Goal: Transaction & Acquisition: Obtain resource

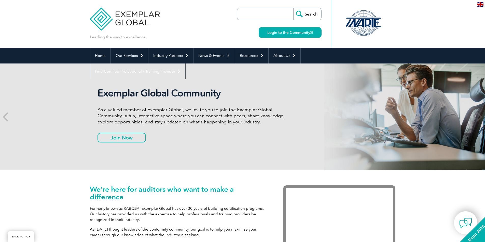
scroll to position [483, 0]
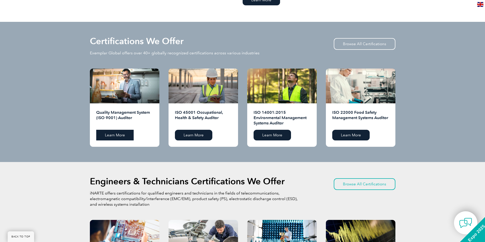
click at [117, 137] on link "Learn More" at bounding box center [114, 135] width 37 height 11
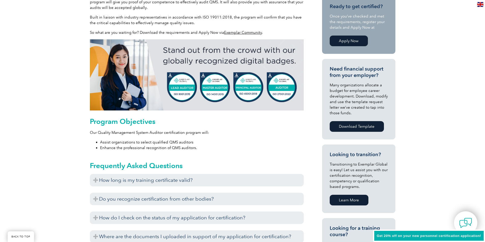
scroll to position [227, 0]
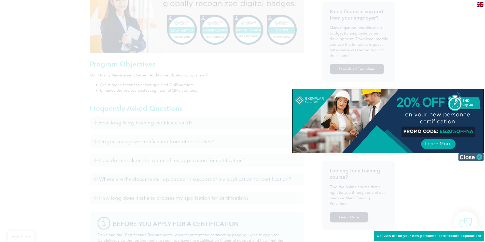
click at [473, 159] on img at bounding box center [470, 157] width 25 height 8
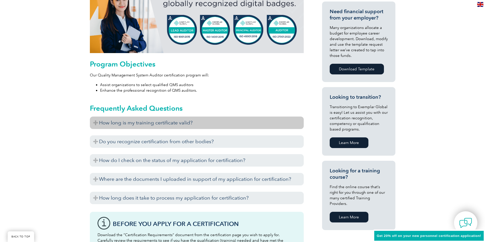
click at [95, 122] on h3 "How long is my training certificate valid?" at bounding box center [197, 123] width 214 height 12
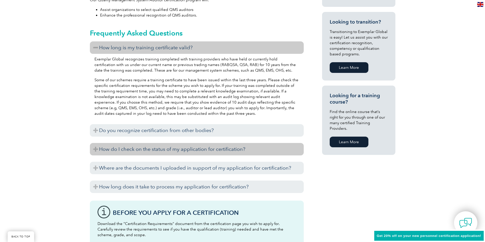
scroll to position [303, 0]
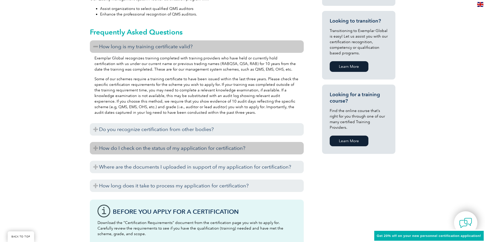
click at [95, 150] on h3 "How do I check on the status of my application for certification?" at bounding box center [197, 148] width 214 height 12
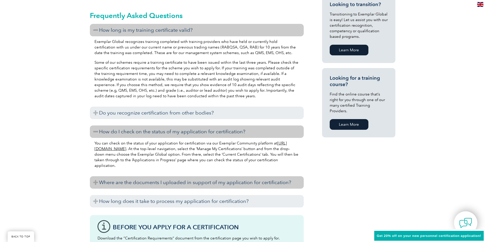
scroll to position [354, 0]
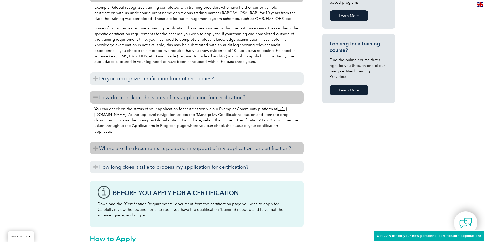
click at [95, 149] on h3 "Where are the documents I uploaded in support of my application for certificati…" at bounding box center [197, 148] width 214 height 12
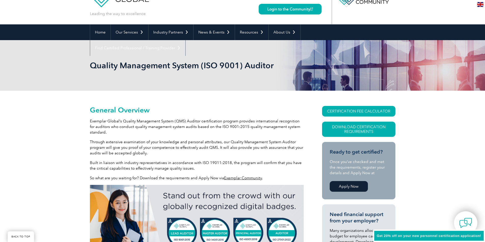
scroll to position [23, 0]
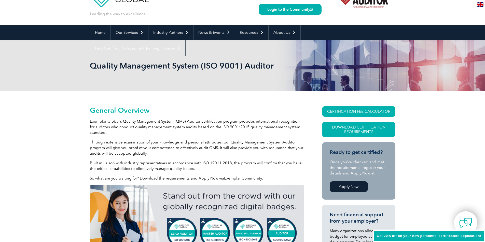
click at [237, 178] on link "Exemplar Community" at bounding box center [243, 178] width 38 height 5
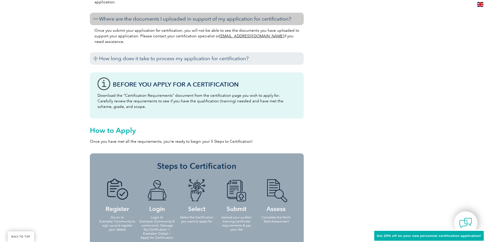
scroll to position [407, 0]
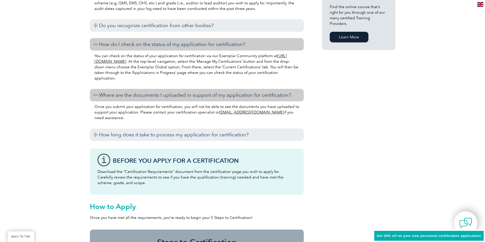
click at [135, 61] on link "https://community.exemplarglobal.org/" at bounding box center [190, 59] width 192 height 10
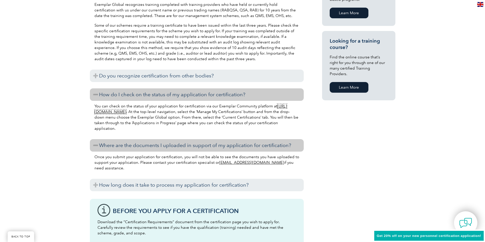
scroll to position [356, 0]
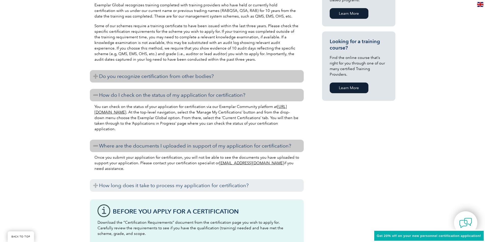
click at [100, 76] on h3 "Do you recognize certification from other bodies?" at bounding box center [197, 76] width 214 height 12
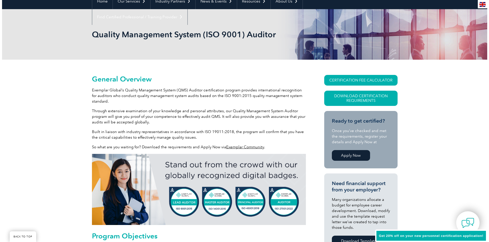
scroll to position [76, 0]
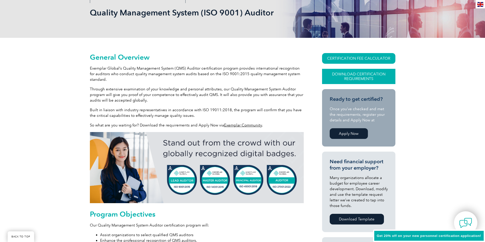
click at [354, 78] on link "Download Certification Requirements" at bounding box center [358, 76] width 73 height 15
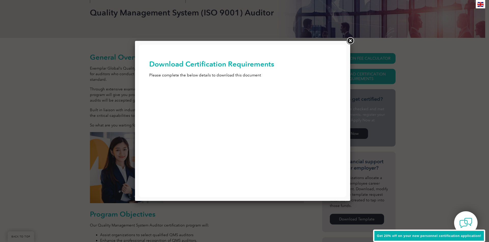
scroll to position [0, 0]
click at [216, 96] on input "First Name (Required)" at bounding box center [242, 94] width 187 height 9
type input "Andrew"
type input "Godwin"
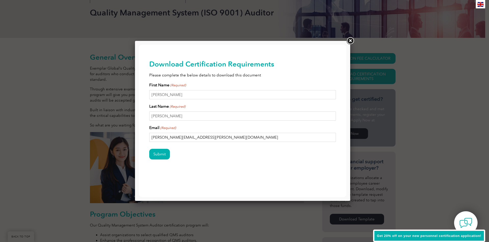
drag, startPoint x: 206, startPoint y: 137, endPoint x: 177, endPoint y: 138, distance: 28.8
click at [167, 138] on input "Andrew.Godwin@perlon.com" at bounding box center [242, 137] width 187 height 9
type input "Andrewgod1494@gmail.com"
click at [158, 156] on input "Submit" at bounding box center [159, 154] width 21 height 11
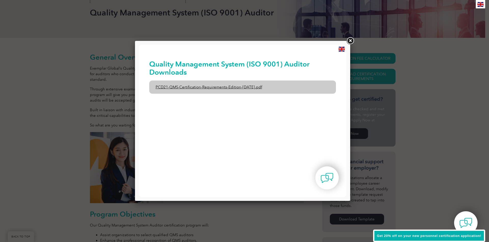
click at [231, 90] on link "PCD21-QMS-Certification-Requirements-Edition-2-April-2022.pdf" at bounding box center [242, 87] width 187 height 13
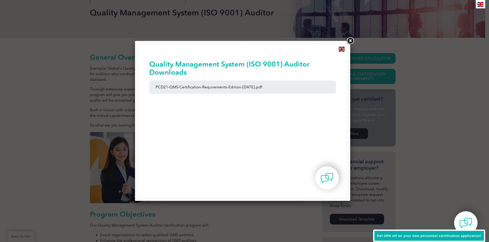
click at [350, 40] on link at bounding box center [349, 40] width 9 height 9
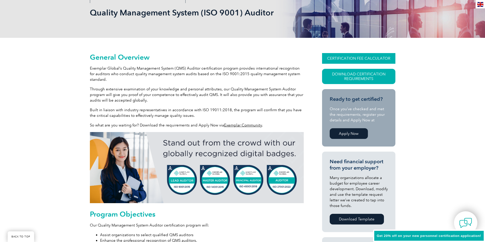
click at [353, 58] on link "CERTIFICATION FEE CALCULATOR" at bounding box center [358, 58] width 73 height 11
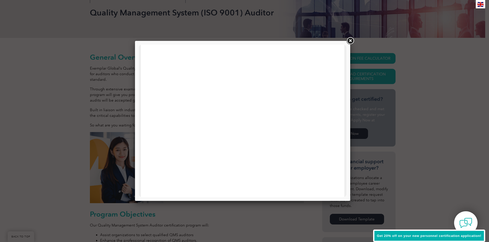
scroll to position [178, 0]
click at [351, 40] on link at bounding box center [349, 40] width 9 height 9
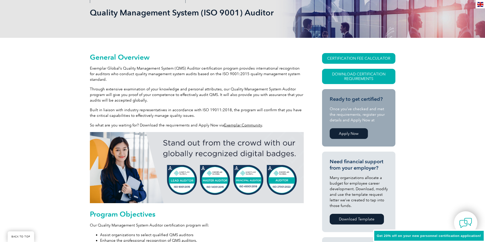
drag, startPoint x: 457, startPoint y: 136, endPoint x: 440, endPoint y: 100, distance: 39.2
click at [350, 79] on link "Download Certification Requirements" at bounding box center [358, 76] width 73 height 15
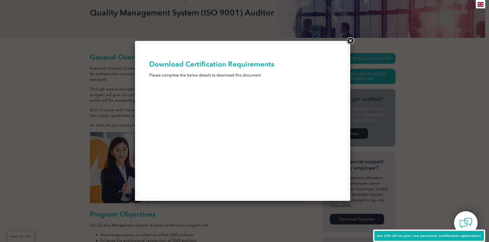
scroll to position [0, 0]
click at [185, 94] on input "First Name (Required)" at bounding box center [242, 94] width 187 height 9
type input "Andrew"
type input "Godwin"
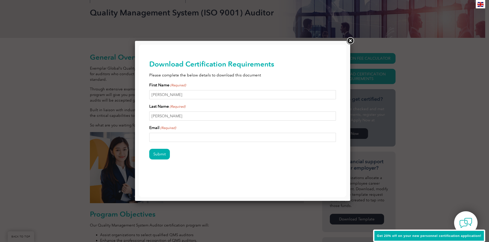
type input "Andrew.Godwin@perlon.com"
click at [164, 156] on input "Submit" at bounding box center [159, 154] width 21 height 11
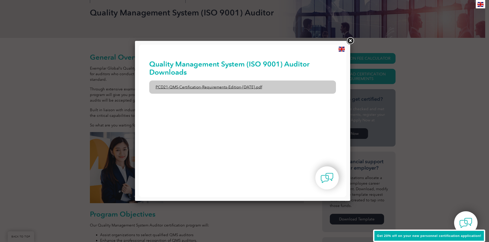
click at [249, 85] on link "PCD21-QMS-Certification-Requirements-Edition-2-April-2022.pdf" at bounding box center [242, 87] width 187 height 13
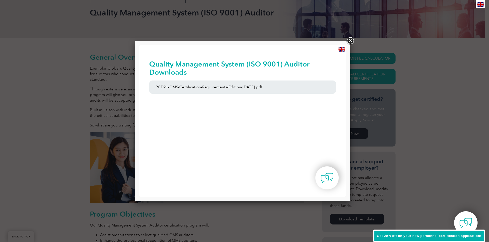
click at [353, 41] on link at bounding box center [349, 40] width 9 height 9
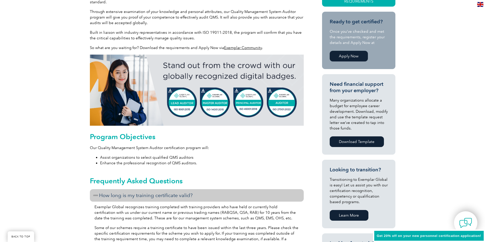
scroll to position [25, 0]
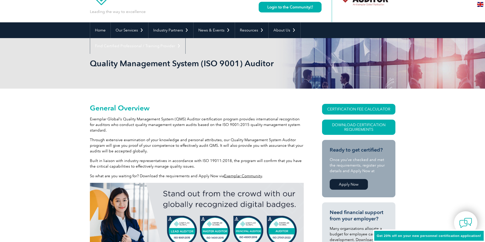
click at [337, 187] on link "Apply Now" at bounding box center [349, 184] width 38 height 11
